Goal: Transaction & Acquisition: Purchase product/service

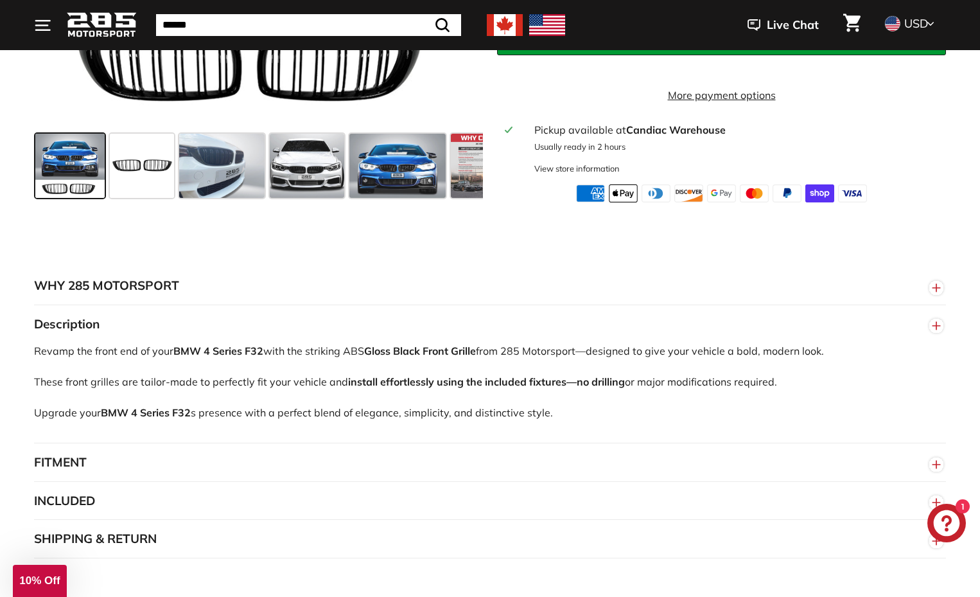
scroll to position [385, 0]
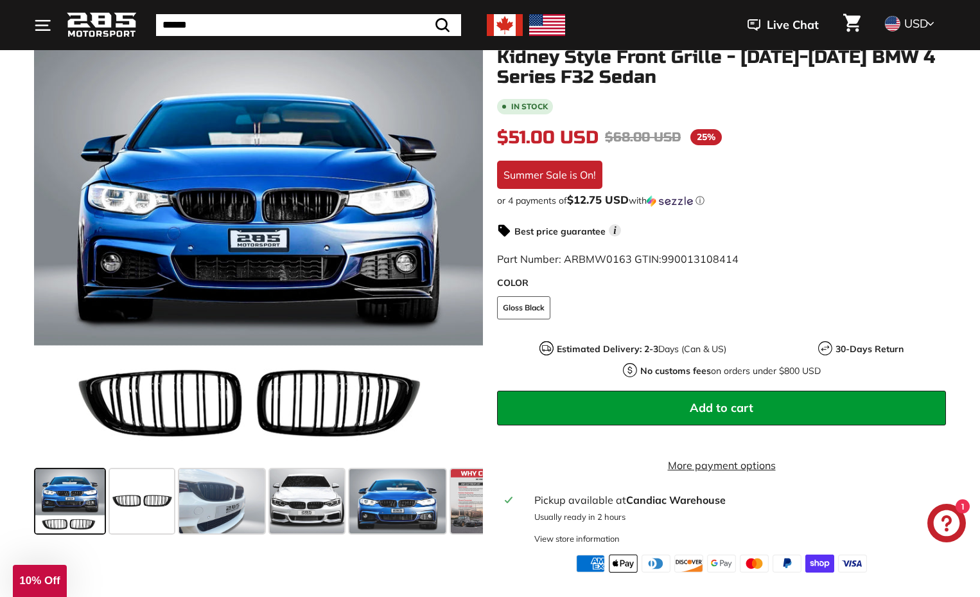
scroll to position [64, 0]
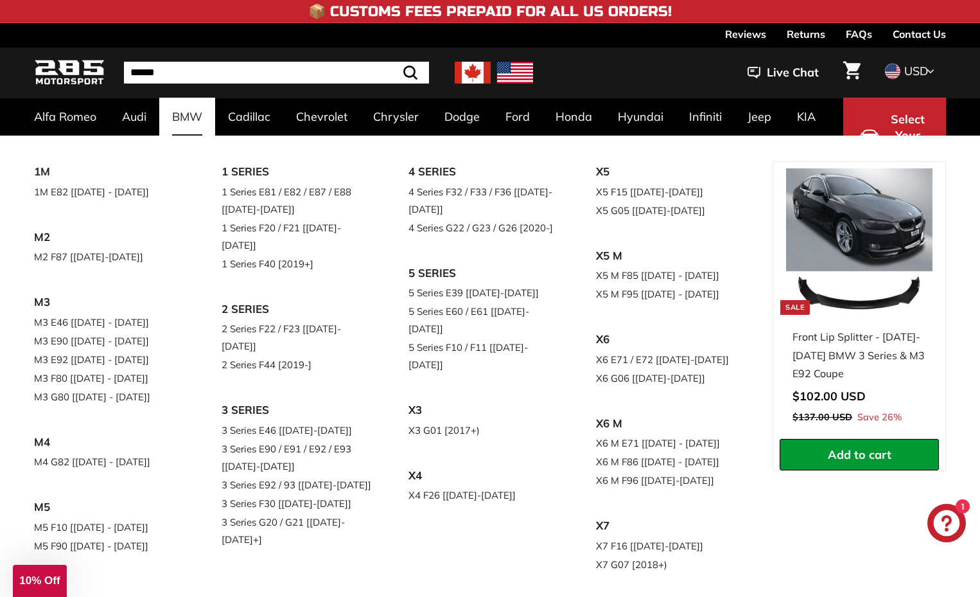
click at [193, 118] on link "BMW" at bounding box center [187, 117] width 56 height 38
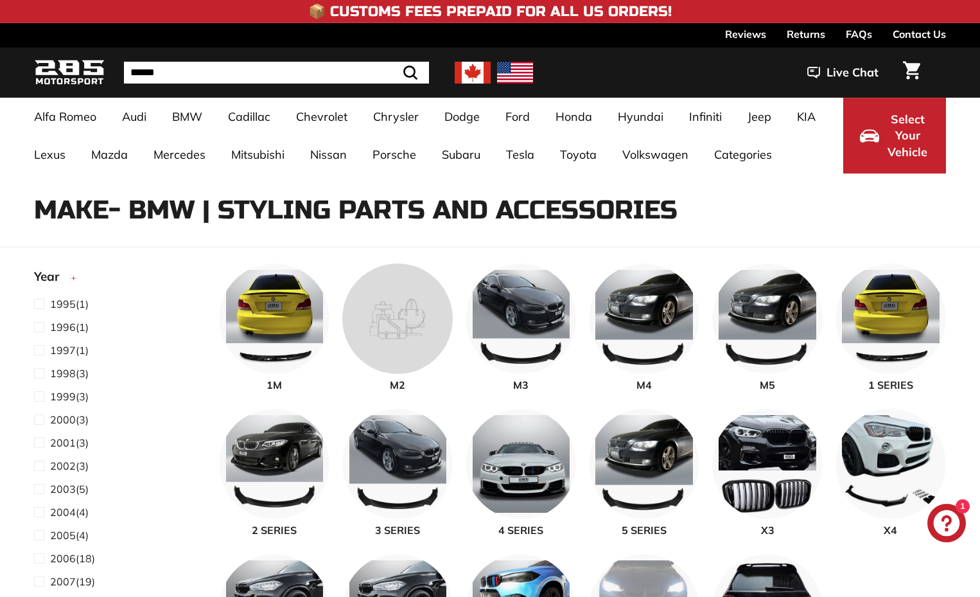
select select "**********"
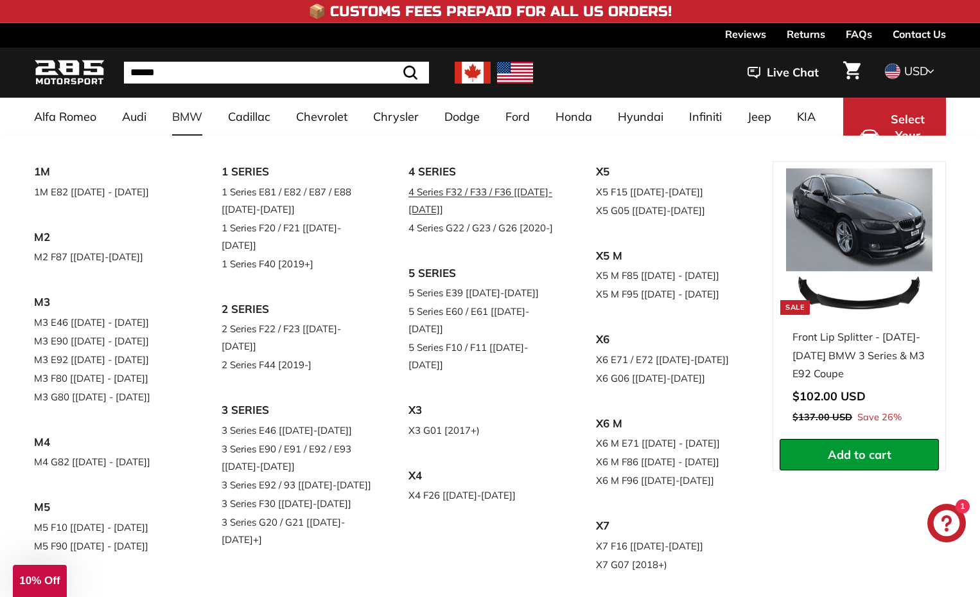
click at [455, 194] on link "4 Series F32 / F33 / F36 [[DATE]-[DATE]]" at bounding box center [485, 200] width 152 height 36
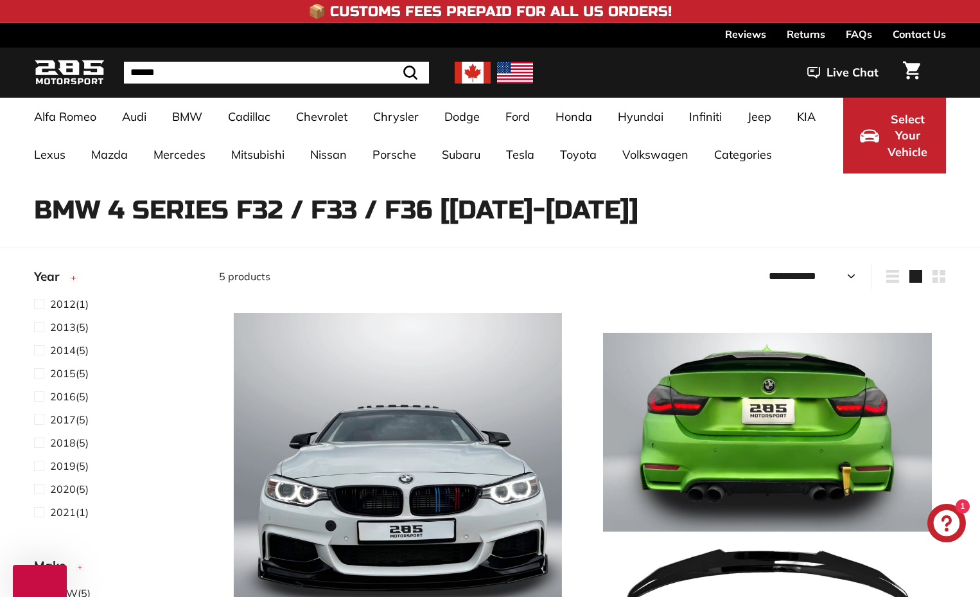
select select "**********"
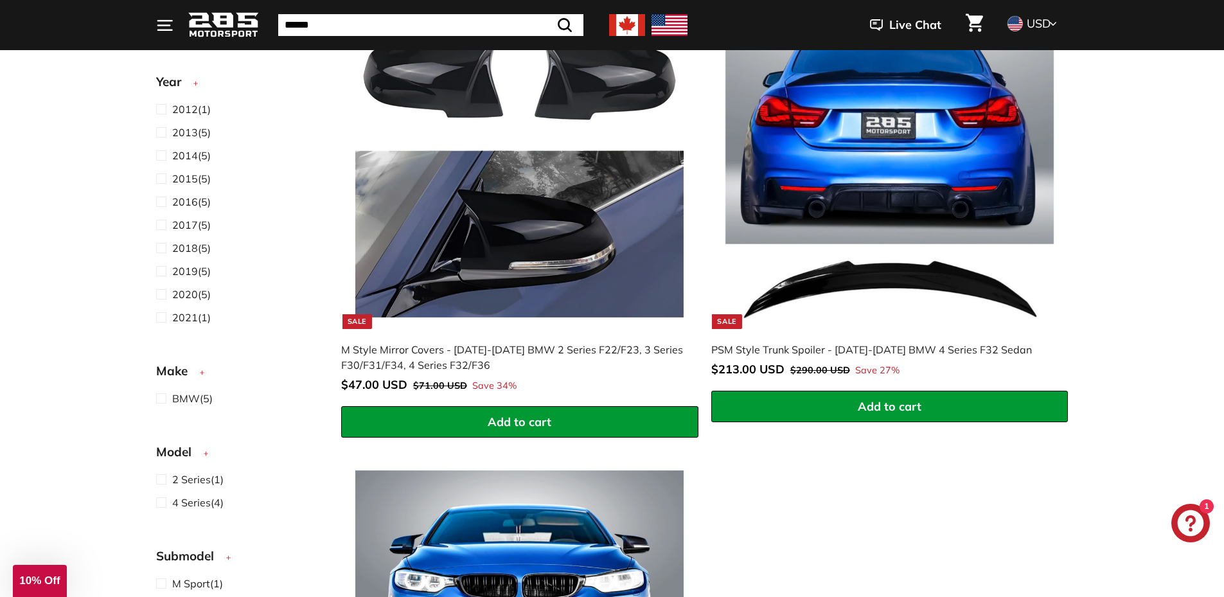
scroll to position [450, 0]
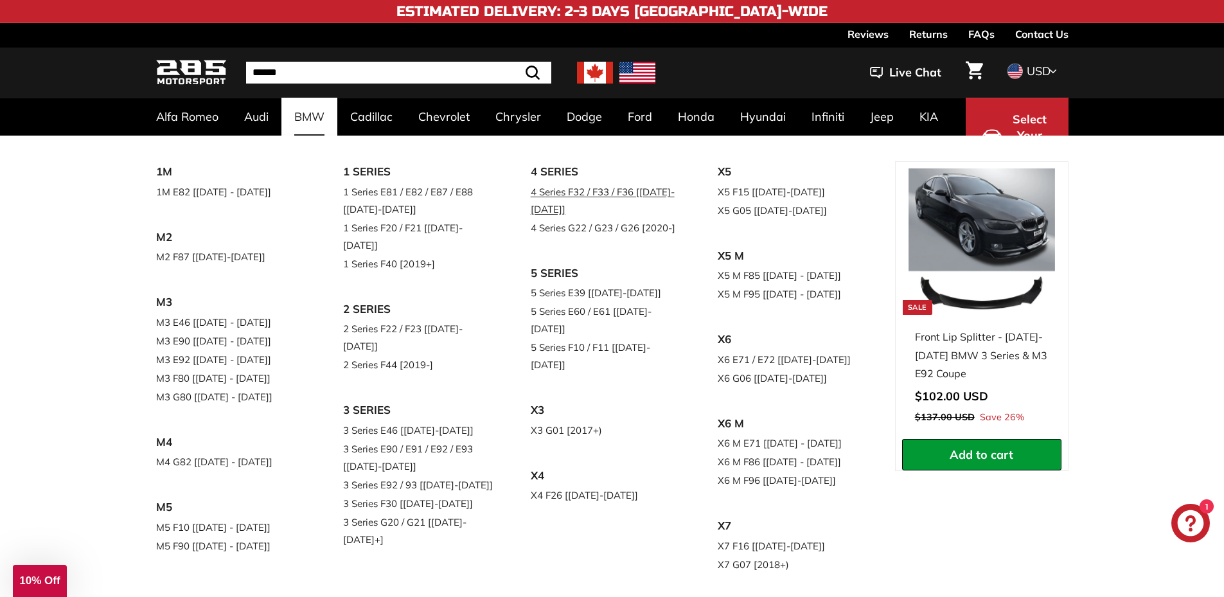
click at [603, 201] on link "4 Series F32 / F33 / F36 [[DATE]-[DATE]]" at bounding box center [607, 200] width 152 height 36
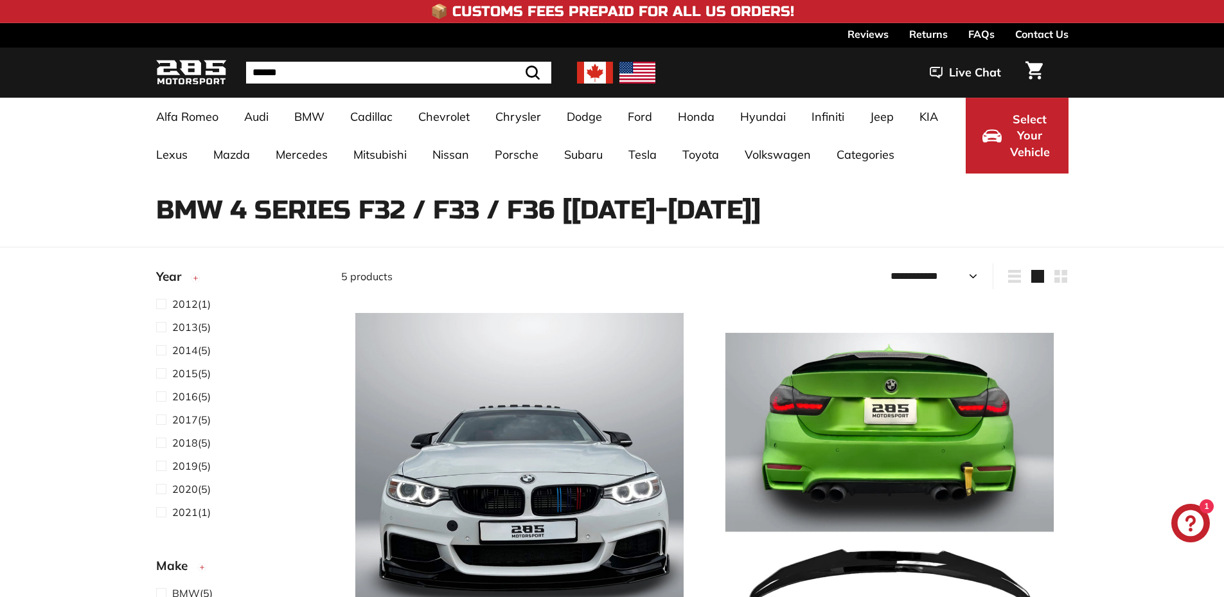
select select "**********"
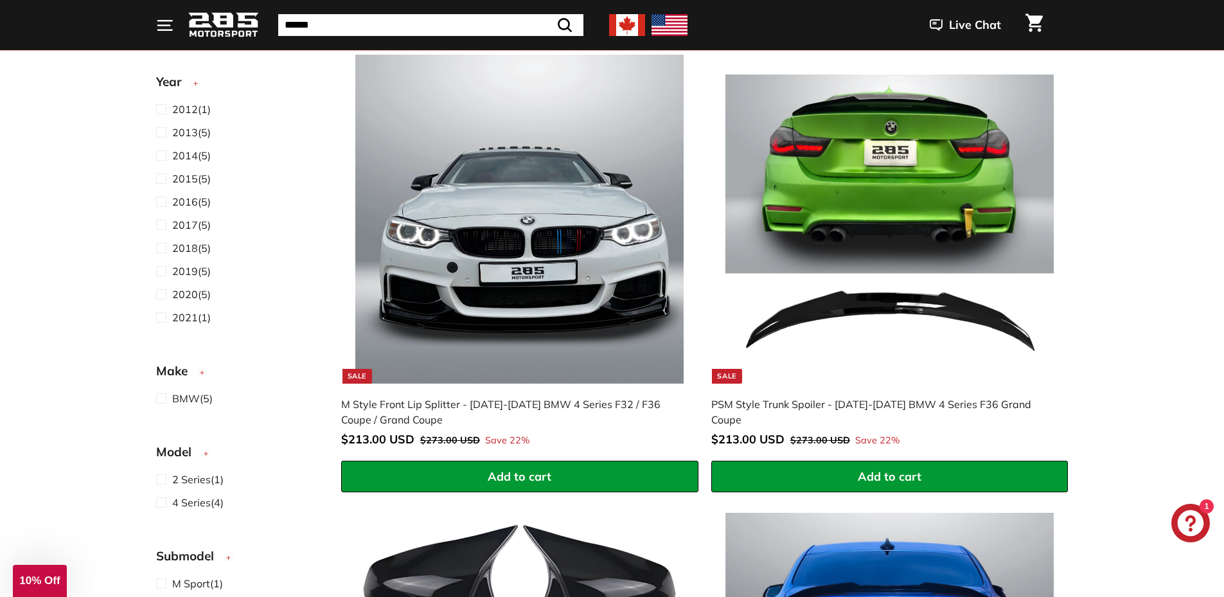
scroll to position [514, 0]
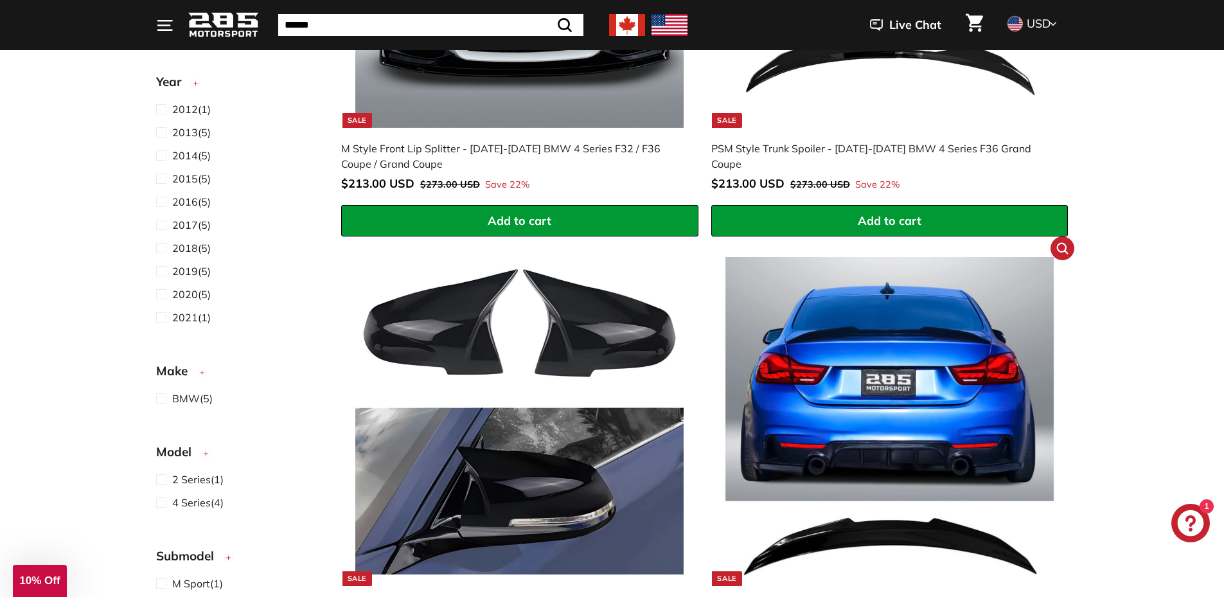
click at [883, 350] on img at bounding box center [889, 421] width 328 height 328
click at [516, 371] on img at bounding box center [519, 421] width 328 height 328
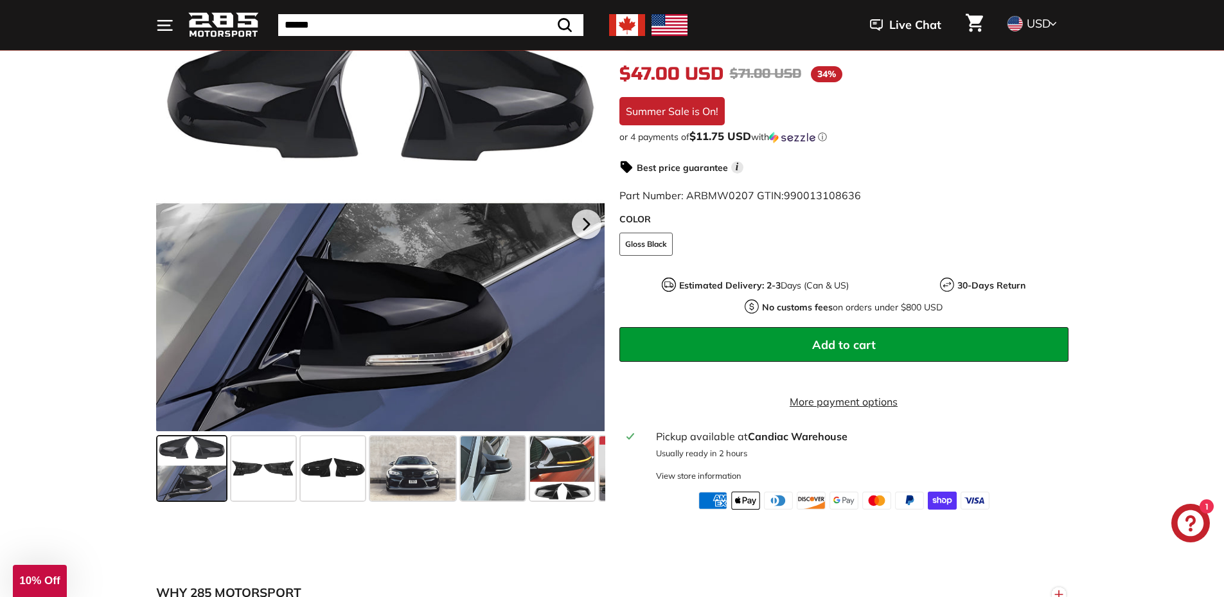
scroll to position [321, 0]
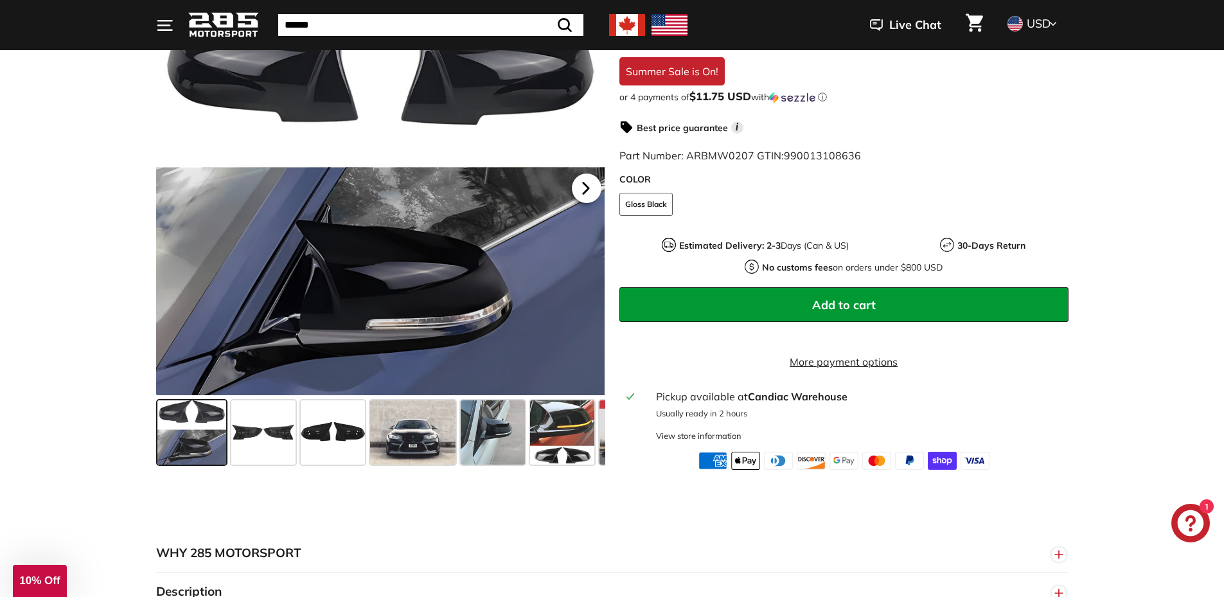
click at [590, 173] on icon at bounding box center [586, 188] width 30 height 30
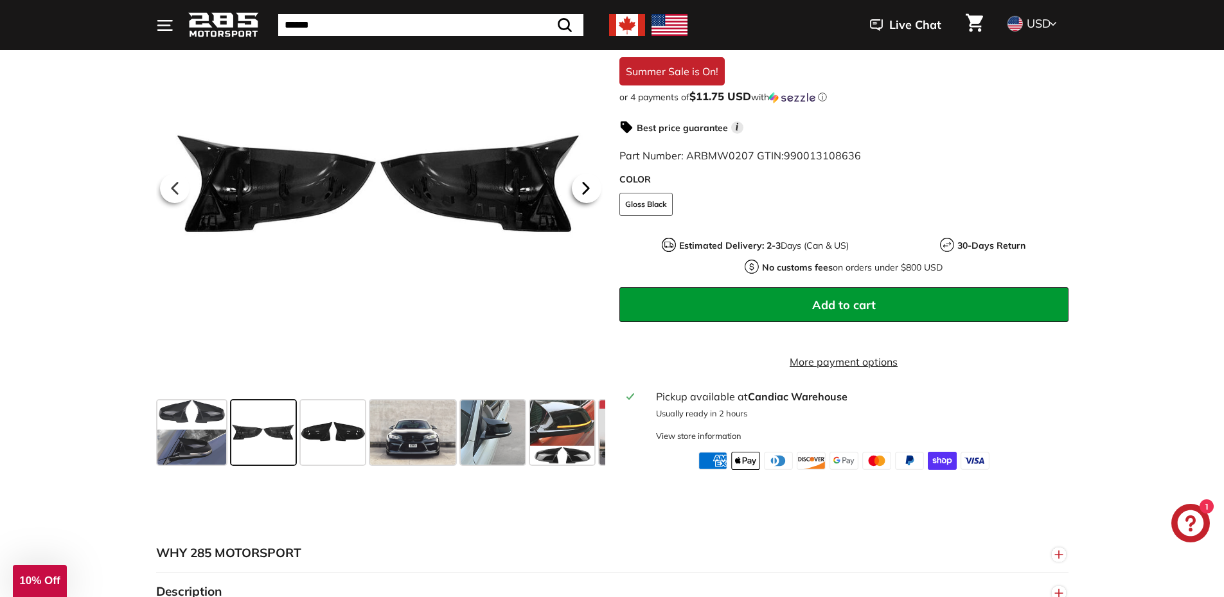
click at [590, 173] on icon at bounding box center [586, 188] width 30 height 30
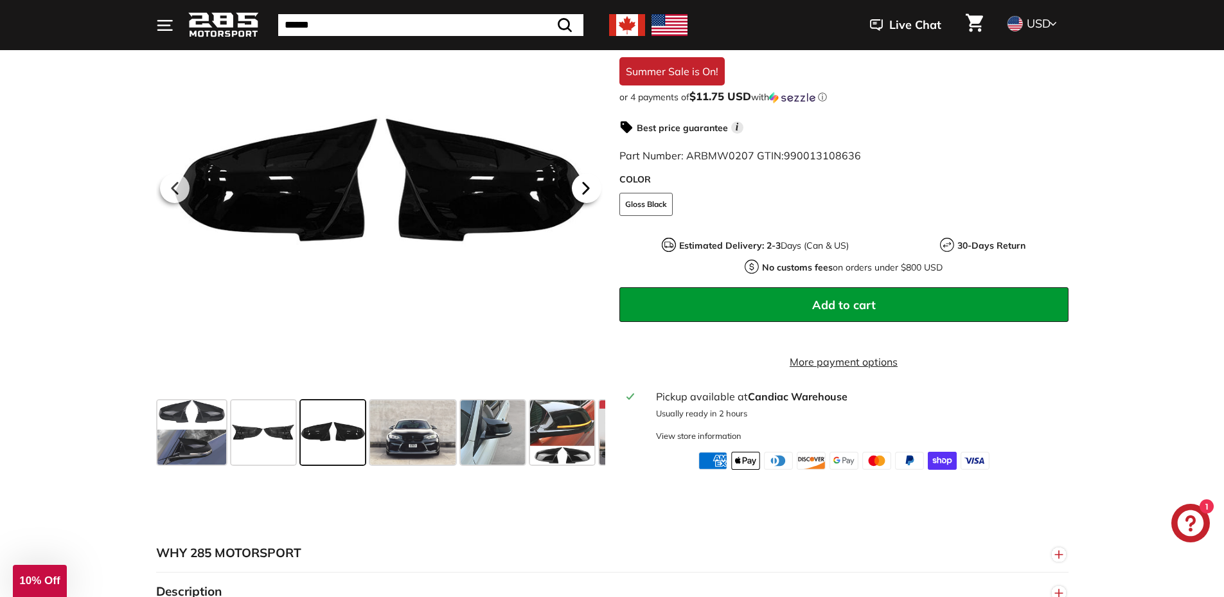
click at [590, 173] on icon at bounding box center [586, 188] width 30 height 30
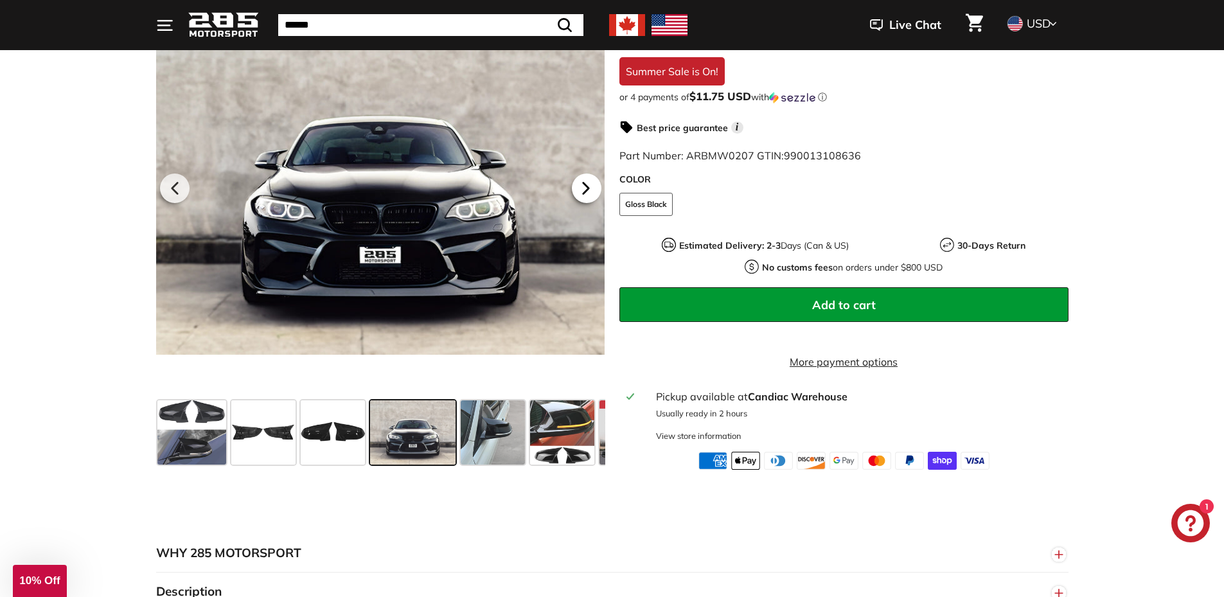
click at [590, 173] on icon at bounding box center [586, 188] width 30 height 30
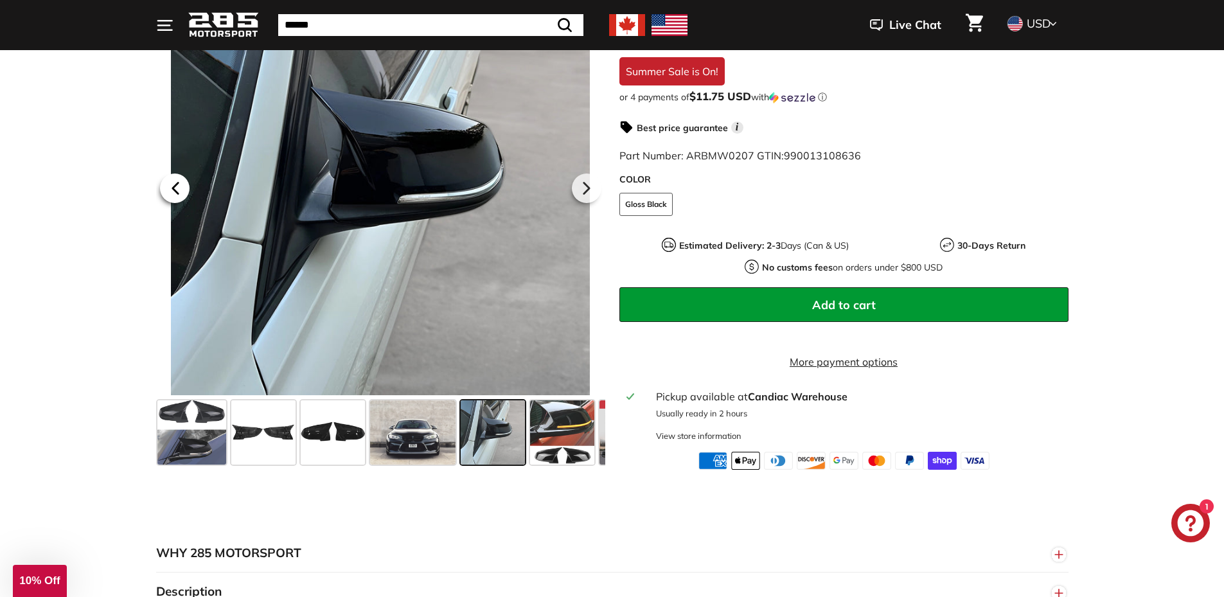
click at [181, 177] on icon at bounding box center [176, 188] width 30 height 30
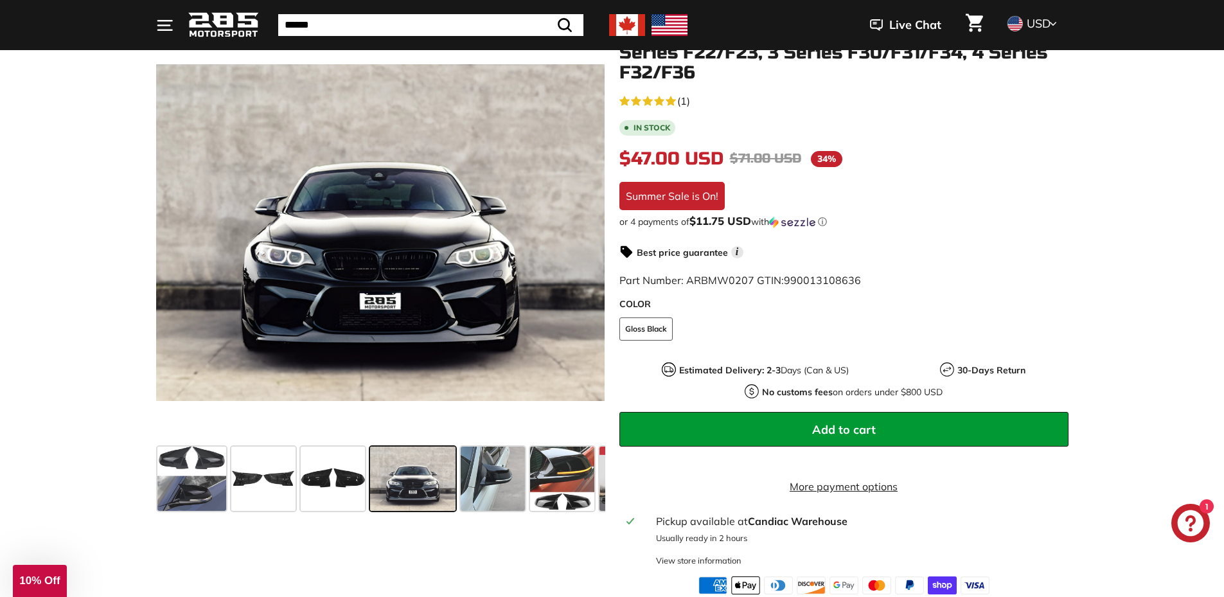
scroll to position [0, 0]
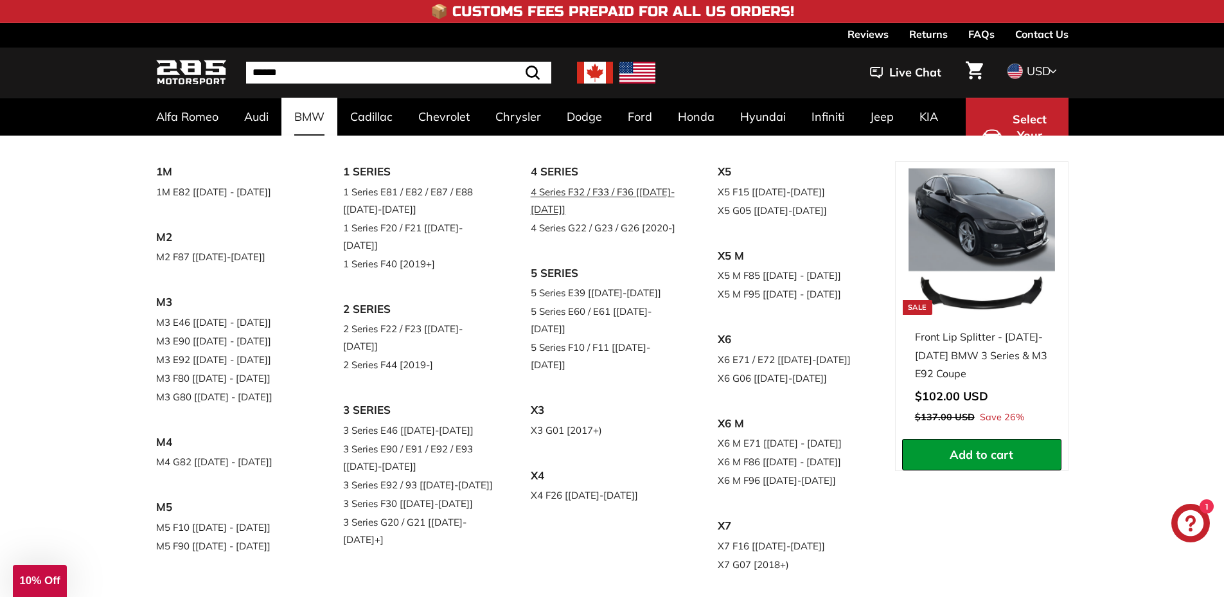
click at [569, 195] on link "4 Series F32 / F33 / F36 [[DATE]-[DATE]]" at bounding box center [607, 200] width 152 height 36
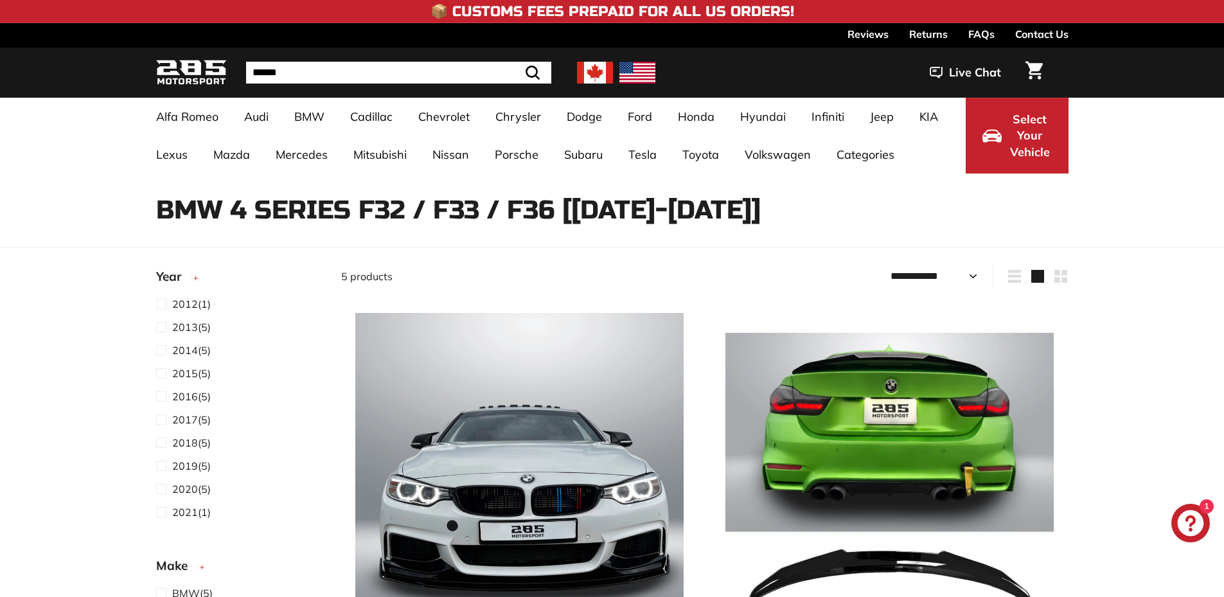
select select "**********"
click at [529, 376] on img at bounding box center [519, 477] width 328 height 328
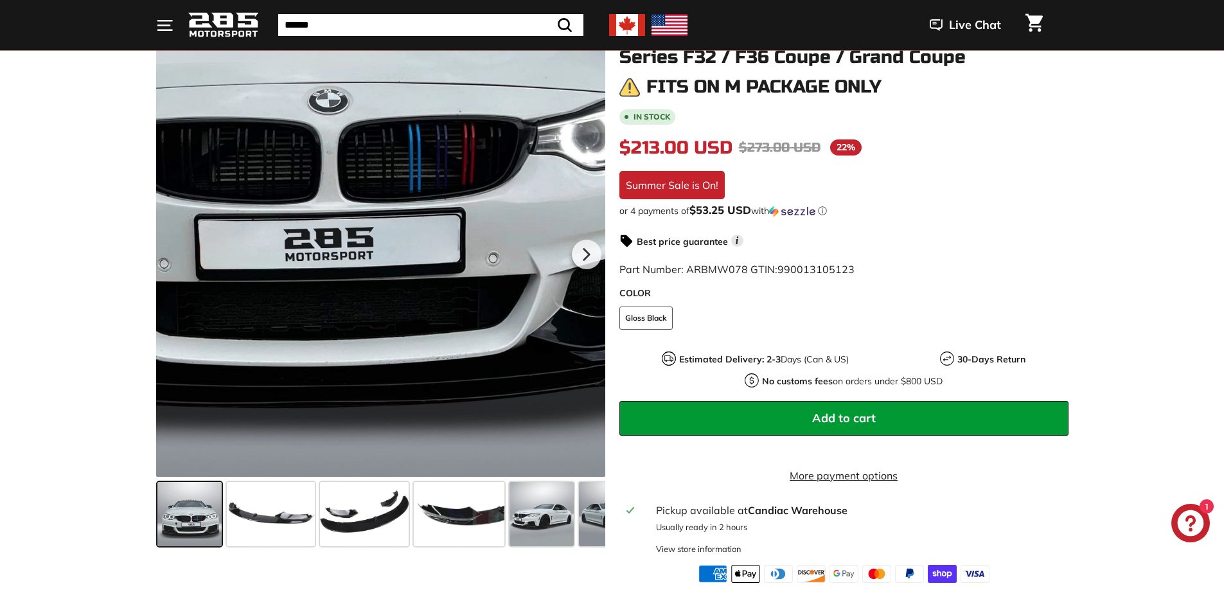
scroll to position [193, 0]
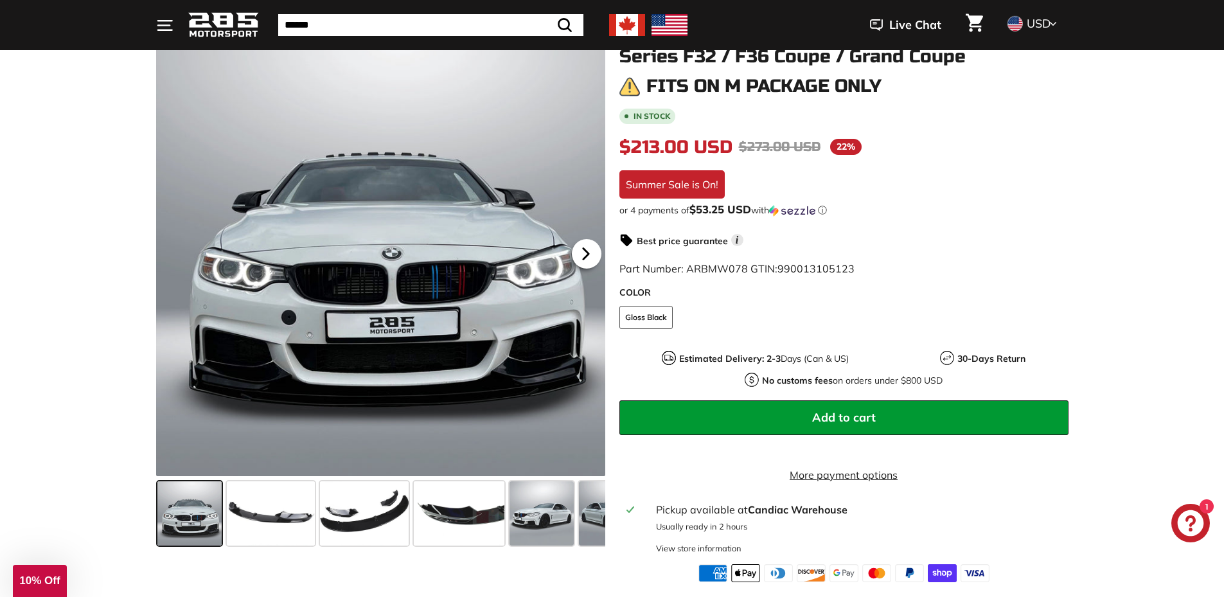
click at [581, 251] on icon at bounding box center [586, 254] width 30 height 30
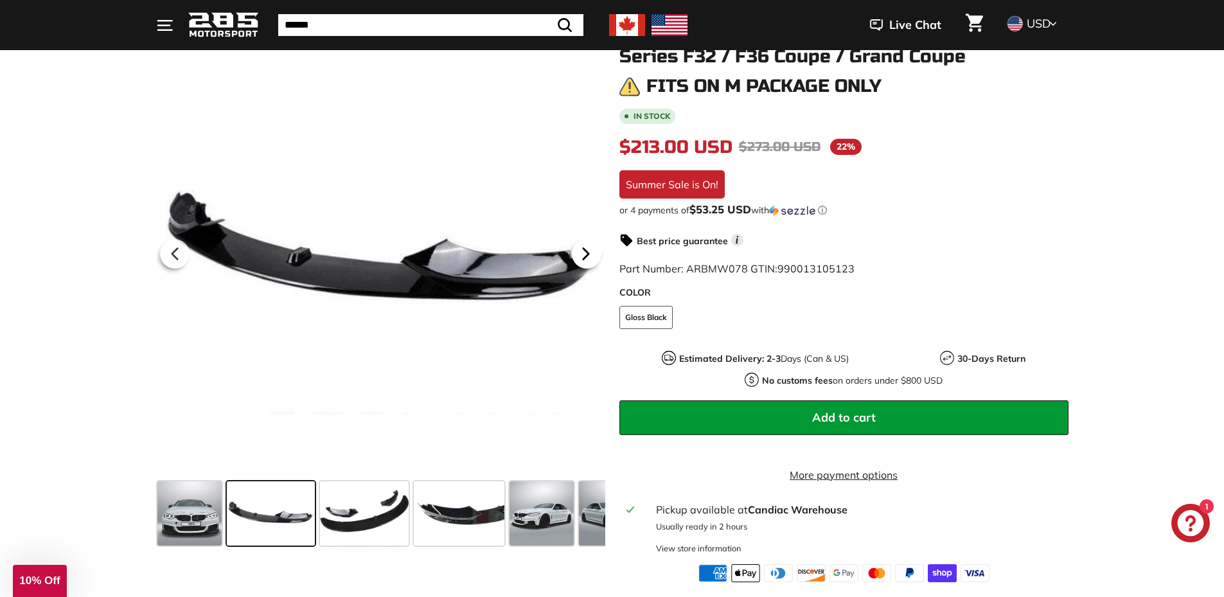
click at [583, 251] on icon at bounding box center [585, 253] width 5 height 11
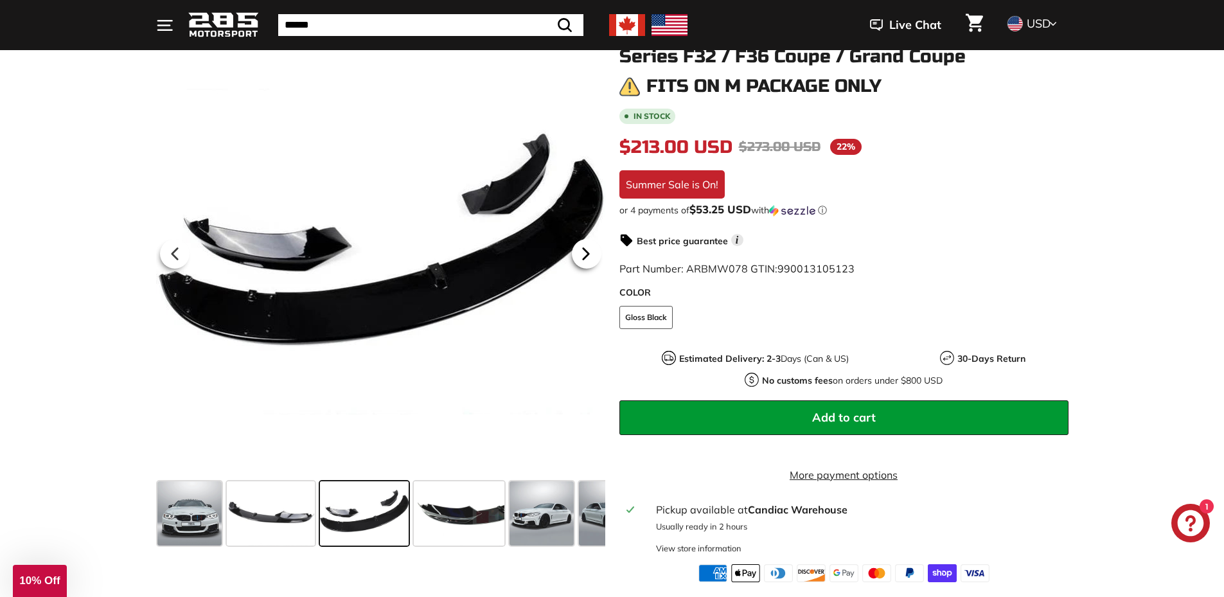
click at [583, 251] on icon at bounding box center [585, 253] width 5 height 11
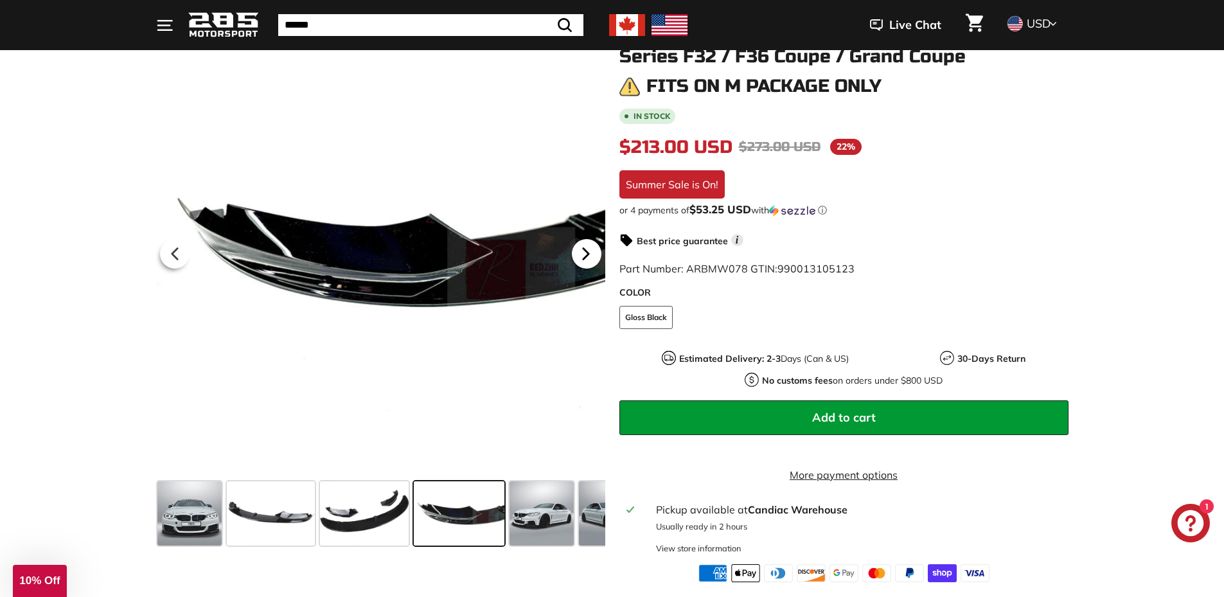
click at [583, 251] on icon at bounding box center [585, 253] width 5 height 11
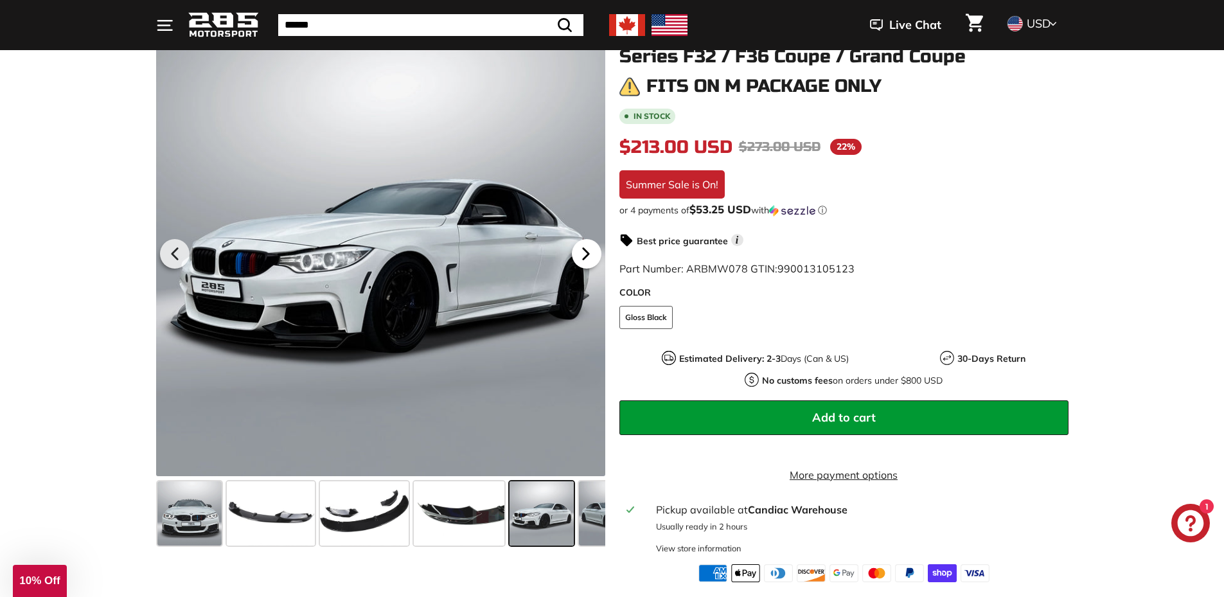
click at [583, 251] on icon at bounding box center [585, 253] width 5 height 11
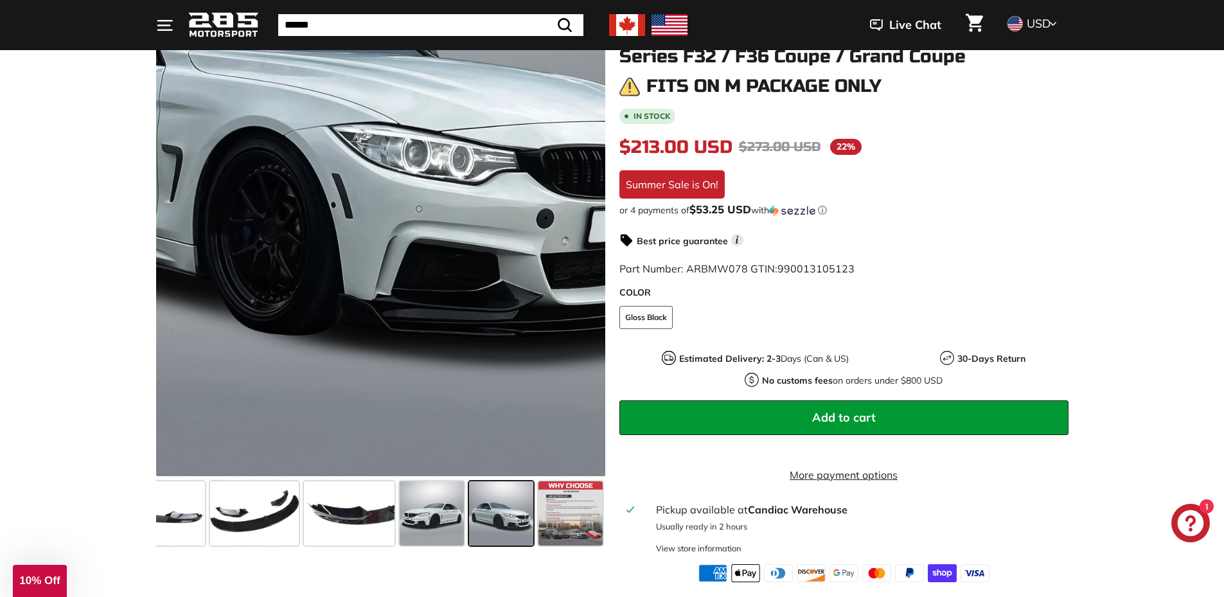
scroll to position [0, 0]
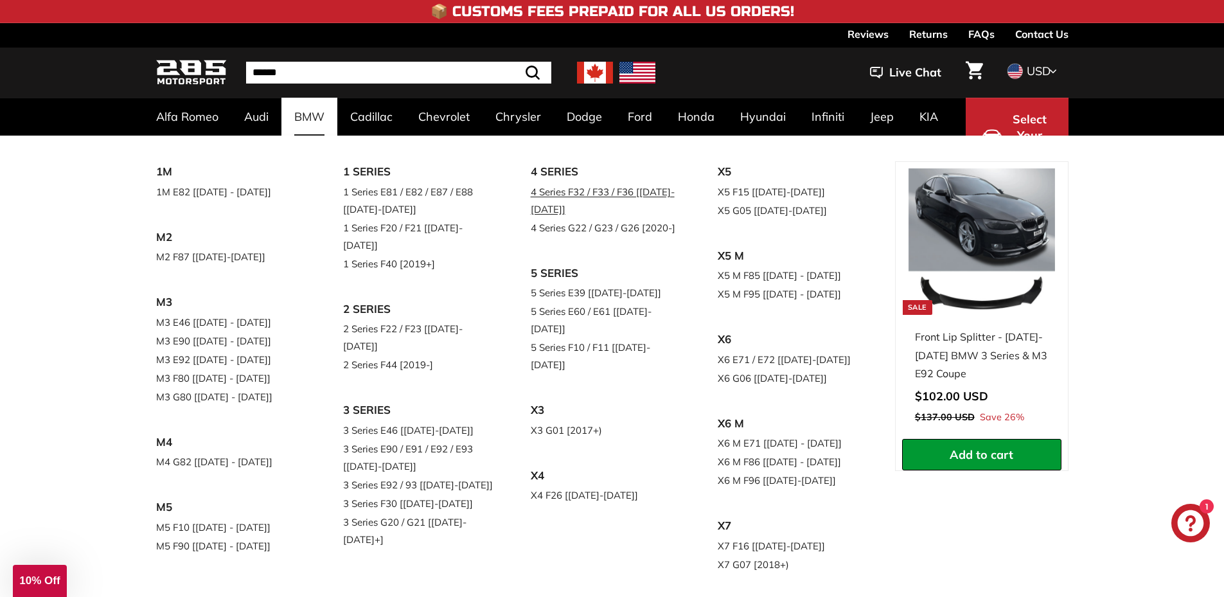
click at [577, 195] on link "4 Series F32 / F33 / F36 [[DATE]-[DATE]]" at bounding box center [607, 200] width 152 height 36
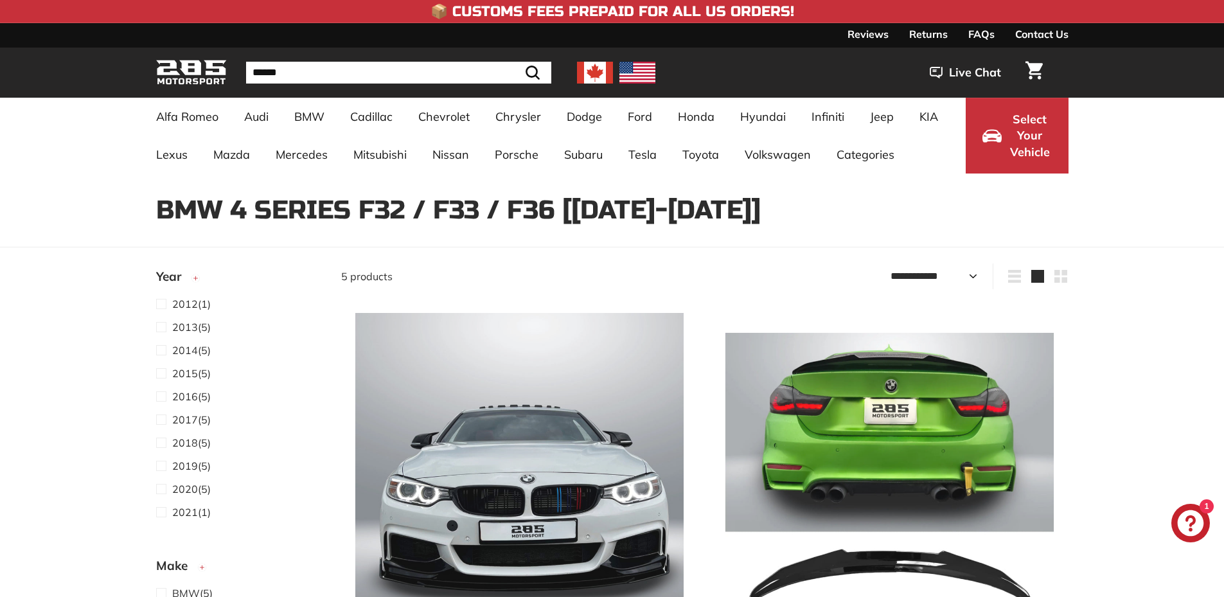
select select "**********"
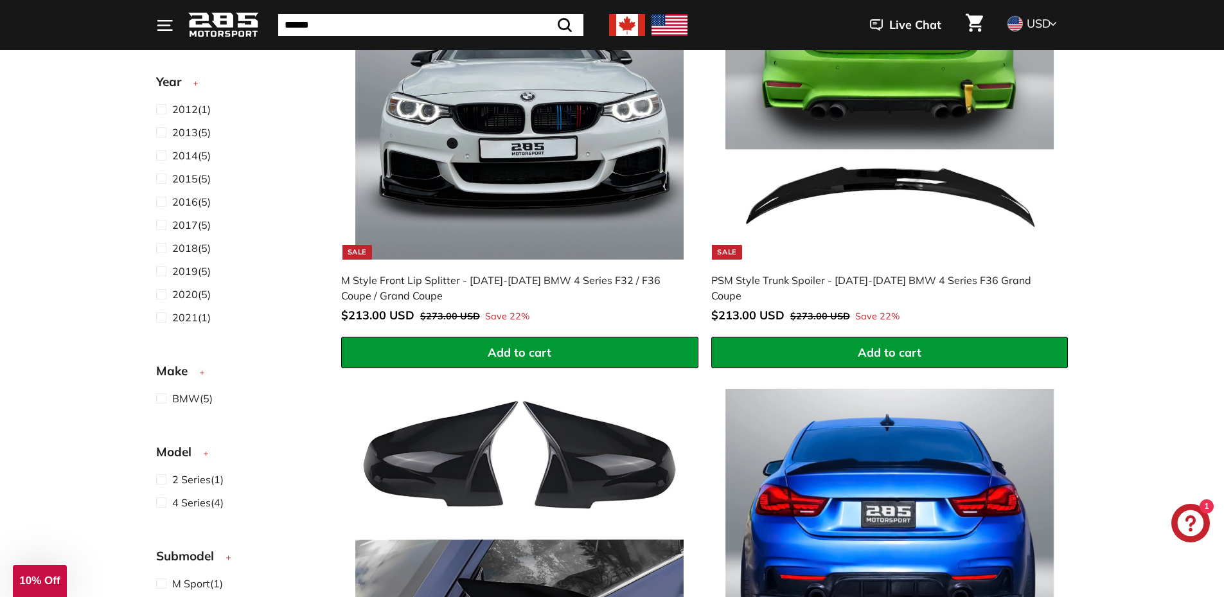
scroll to position [450, 0]
